Goal: Navigation & Orientation: Find specific page/section

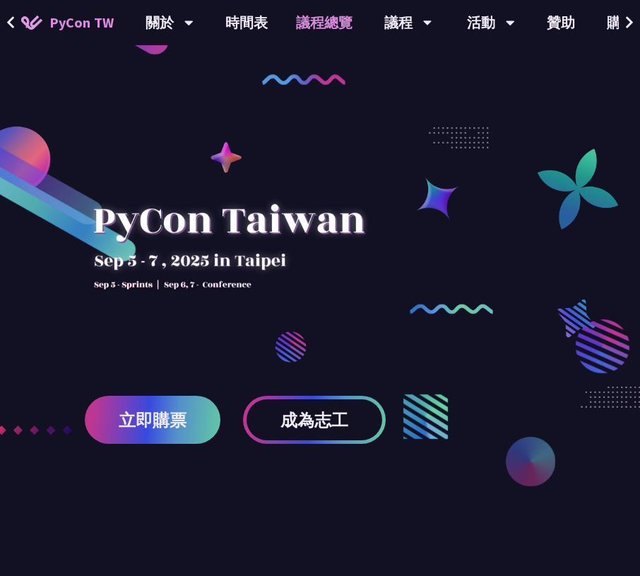
click at [312, 24] on link "議程總覽" at bounding box center [324, 22] width 85 height 45
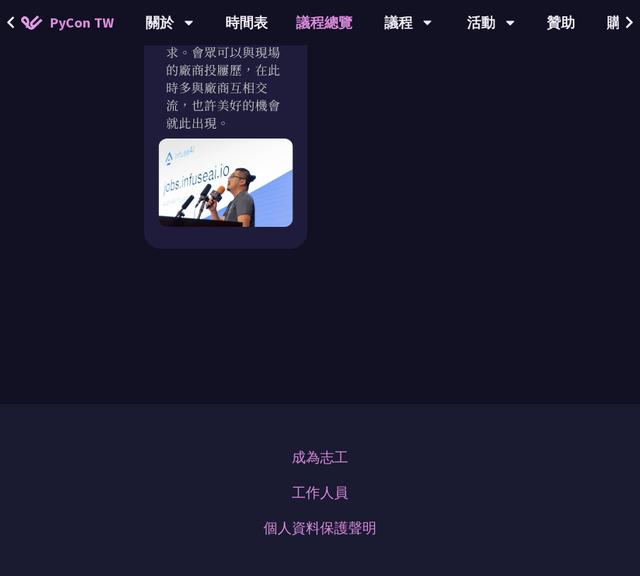
scroll to position [1920, 0]
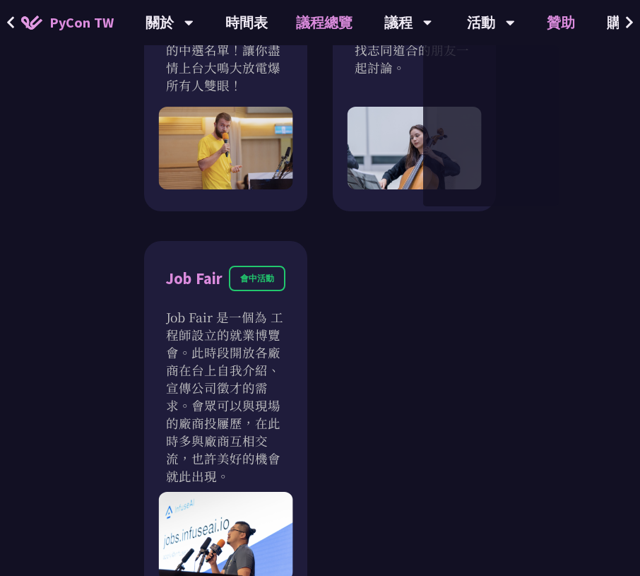
click at [562, 25] on link "贊助" at bounding box center [561, 22] width 57 height 45
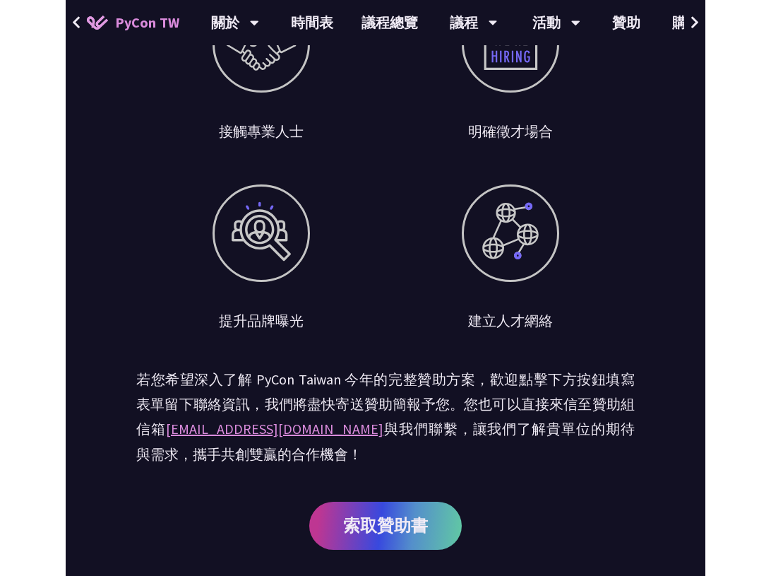
scroll to position [777, 0]
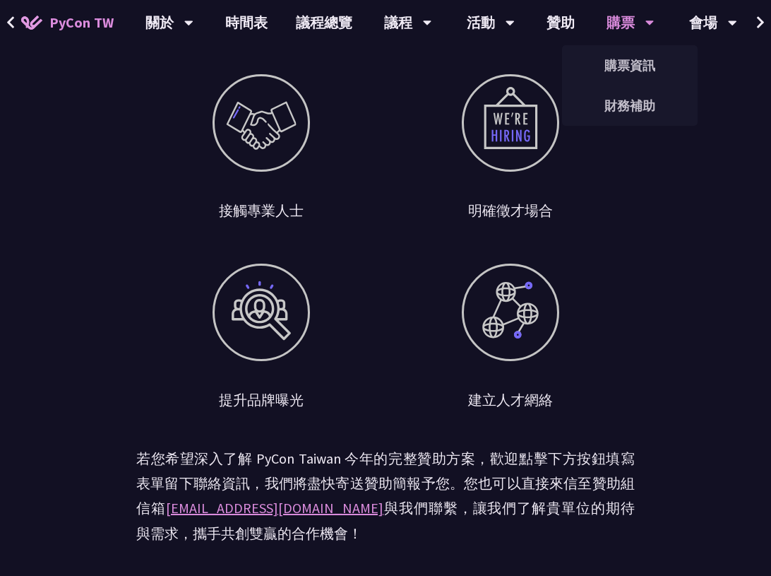
click at [630, 19] on div "購票" at bounding box center [631, 22] width 48 height 45
click at [631, 54] on link "購票資訊" at bounding box center [630, 65] width 136 height 33
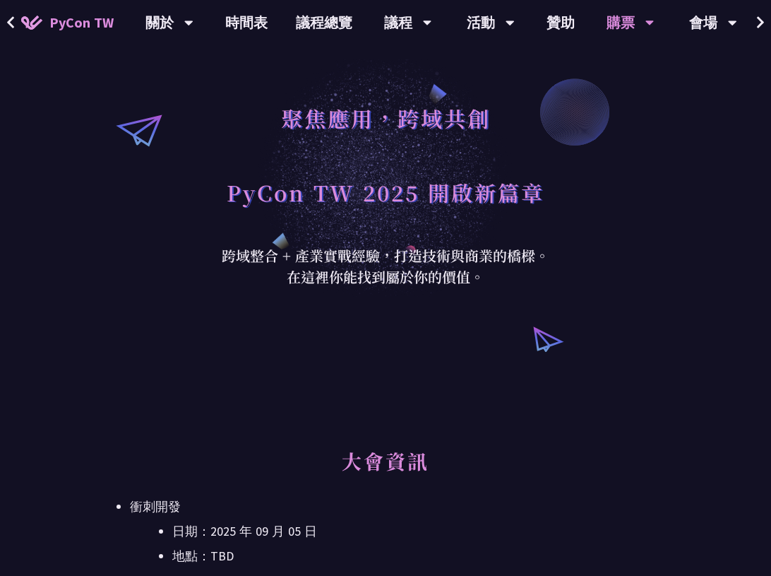
scroll to position [7, 0]
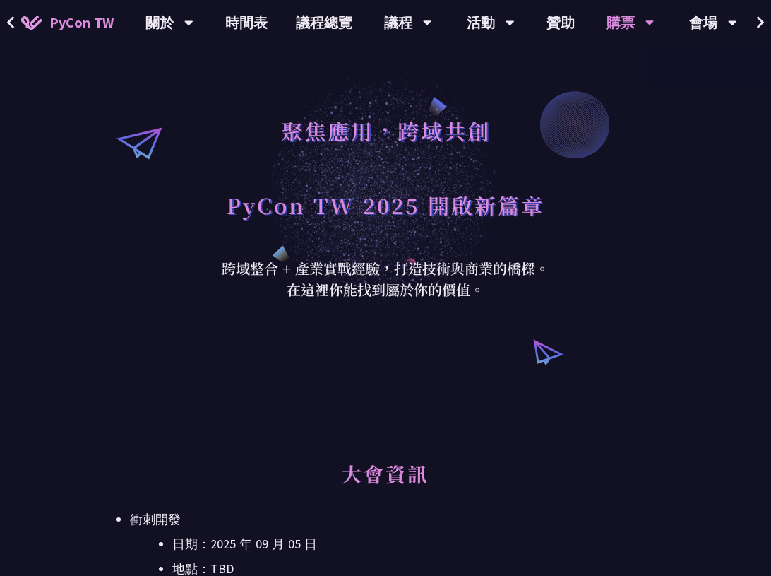
click at [639, 29] on icon at bounding box center [760, 23] width 9 height 14
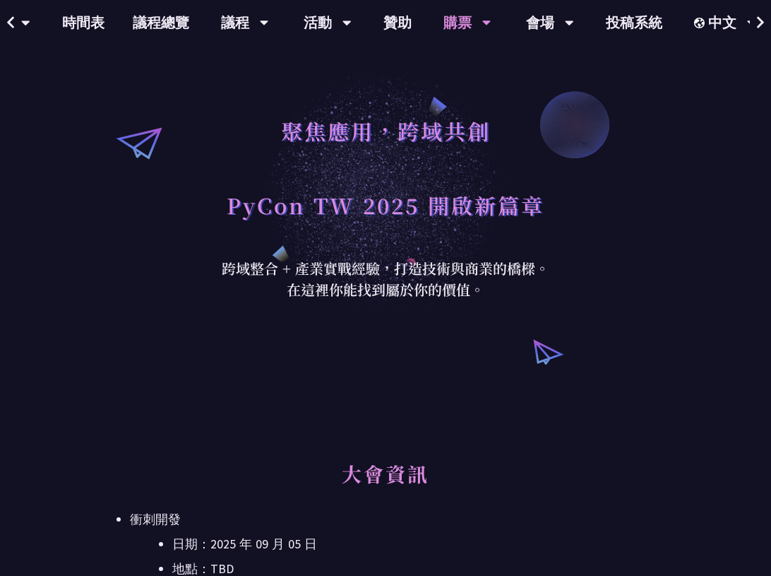
scroll to position [0, 164]
click at [541, 66] on link "會場資訊" at bounding box center [550, 65] width 136 height 33
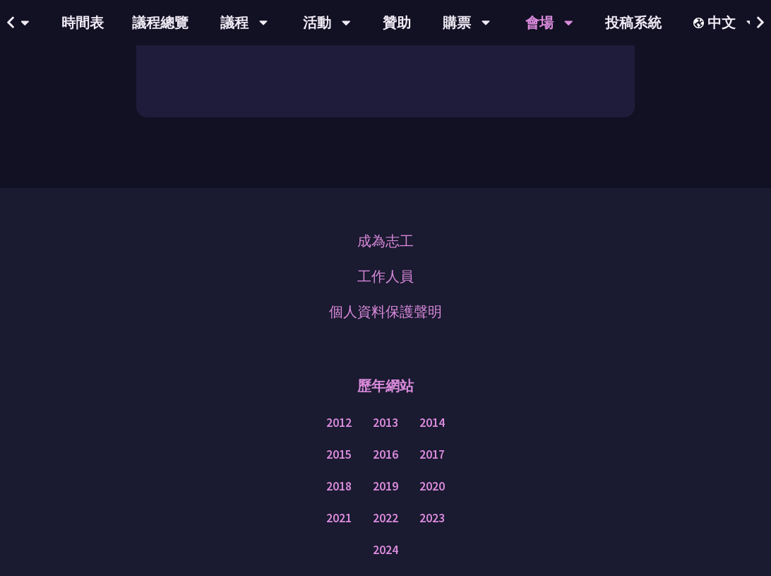
scroll to position [1483, 0]
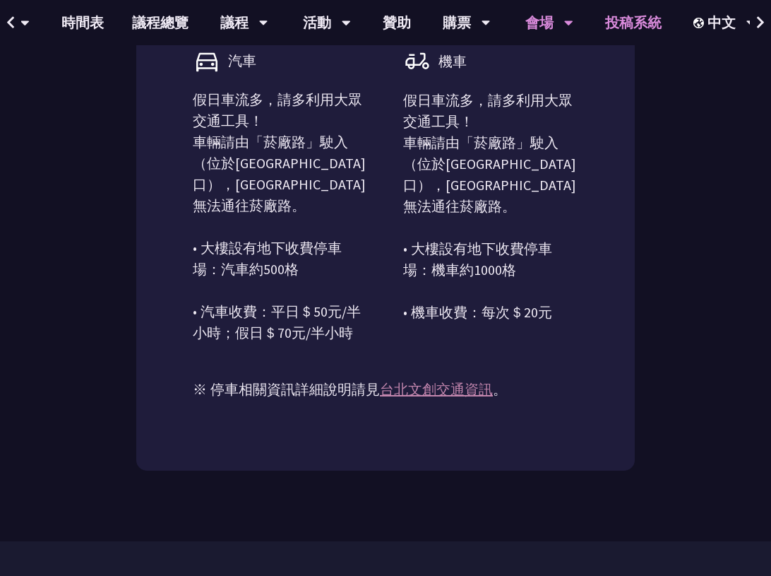
click at [639, 30] on link "投稿系統" at bounding box center [633, 22] width 85 height 45
